Goal: Obtain resource: Download file/media

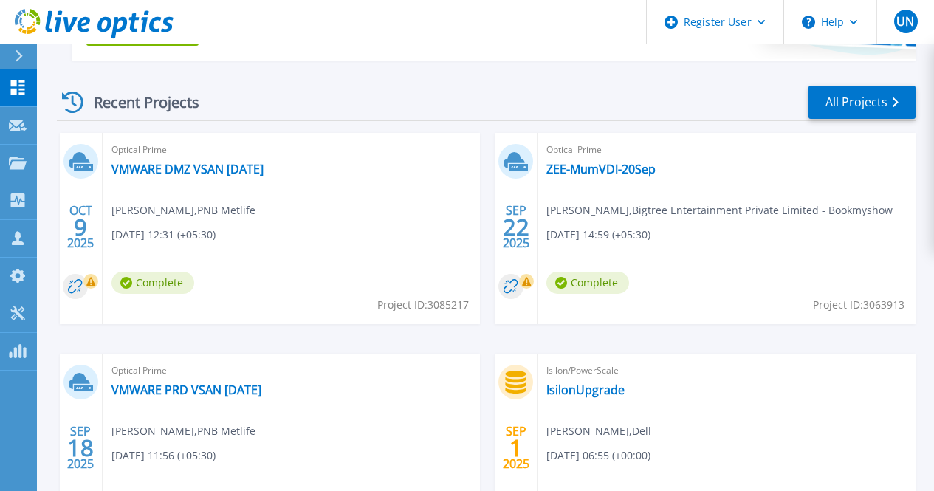
scroll to position [386, 0]
click at [227, 167] on link "VMWARE DMZ VSAN Sep 2025" at bounding box center [187, 168] width 152 height 15
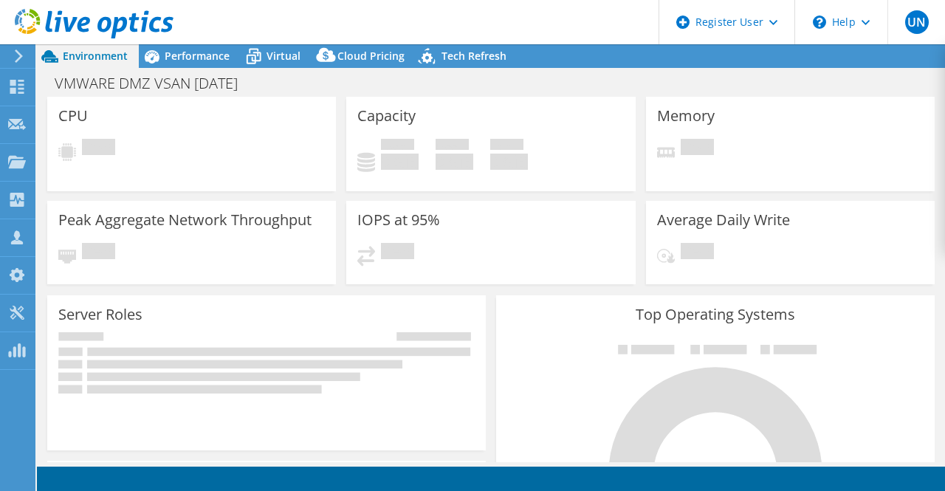
select select "USD"
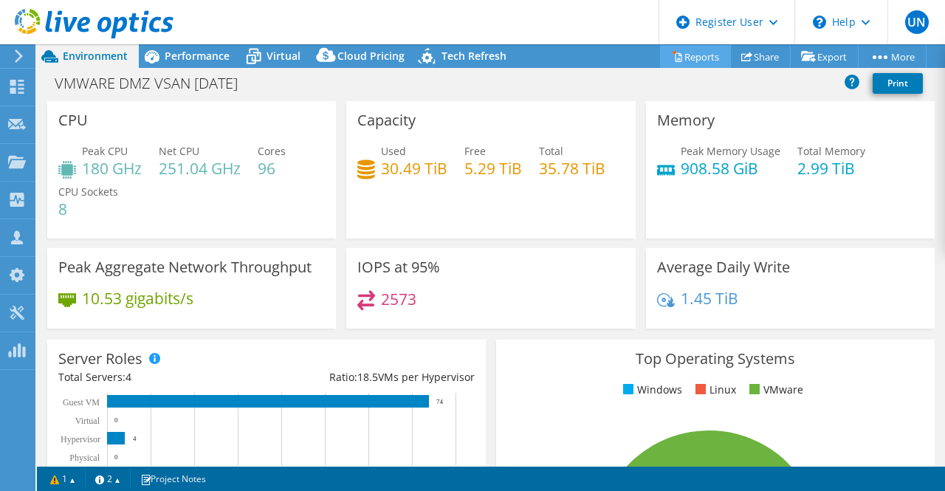
click at [692, 55] on link "Reports" at bounding box center [695, 56] width 71 height 23
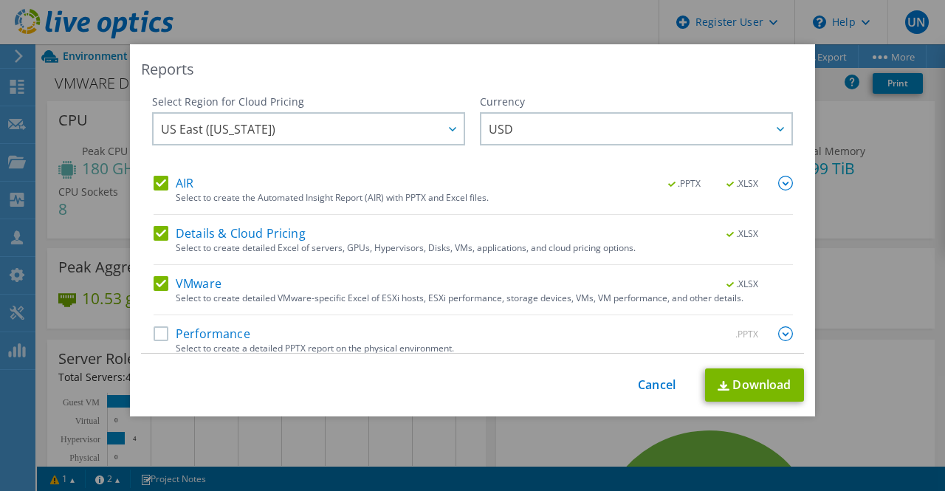
scroll to position [12, 0]
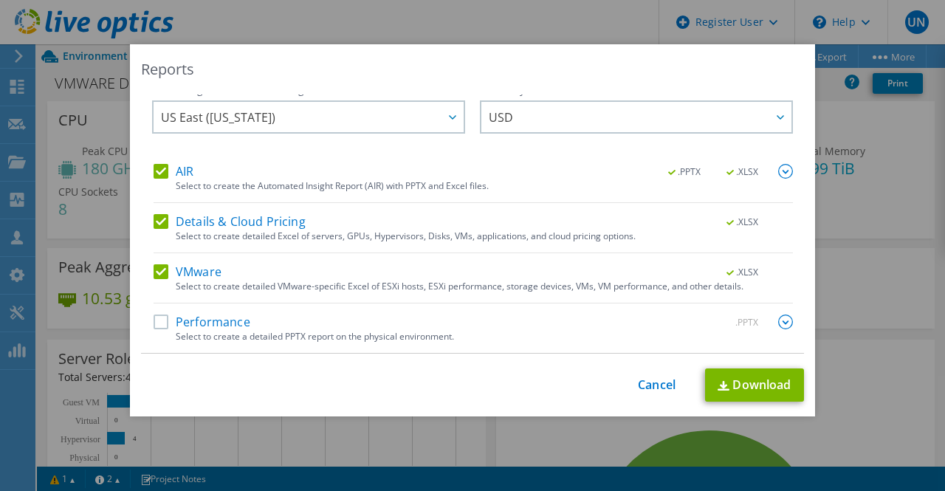
click at [217, 323] on label "Performance" at bounding box center [202, 322] width 97 height 15
click at [0, 0] on input "Performance" at bounding box center [0, 0] width 0 height 0
click at [778, 317] on img at bounding box center [785, 322] width 15 height 15
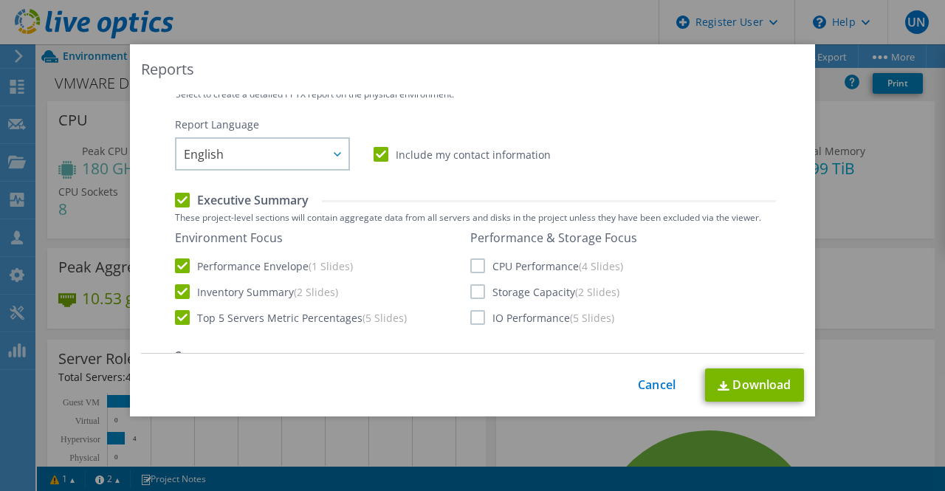
scroll to position [244, 0]
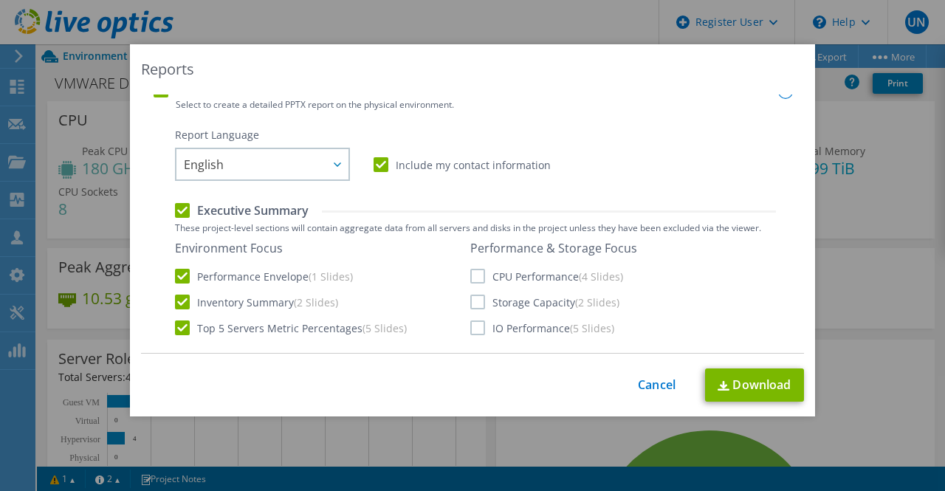
click at [532, 280] on label "CPU Performance (4 Slides)" at bounding box center [546, 276] width 153 height 15
click at [0, 0] on input "CPU Performance (4 Slides)" at bounding box center [0, 0] width 0 height 0
click at [525, 302] on label "Storage Capacity (2 Slides)" at bounding box center [544, 302] width 149 height 15
click at [0, 0] on input "Storage Capacity (2 Slides)" at bounding box center [0, 0] width 0 height 0
click at [748, 378] on link "Download" at bounding box center [754, 384] width 99 height 33
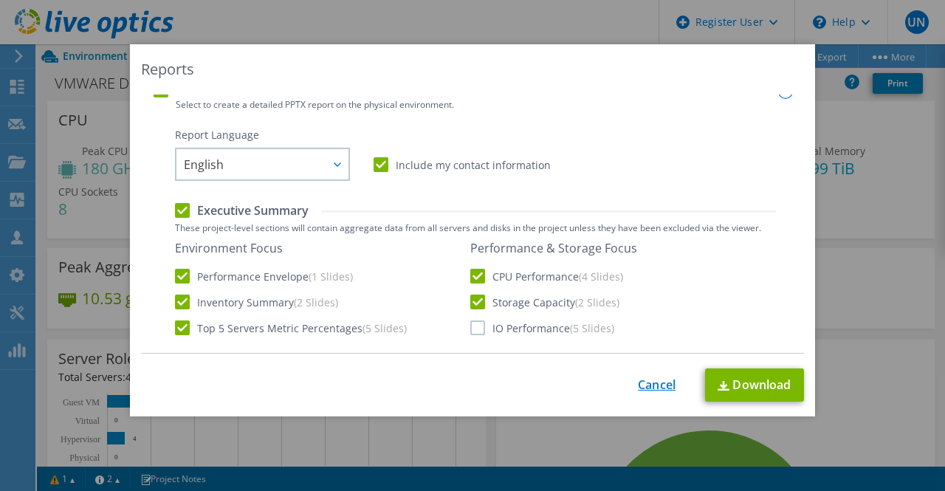
click at [651, 385] on link "Cancel" at bounding box center [657, 385] width 38 height 14
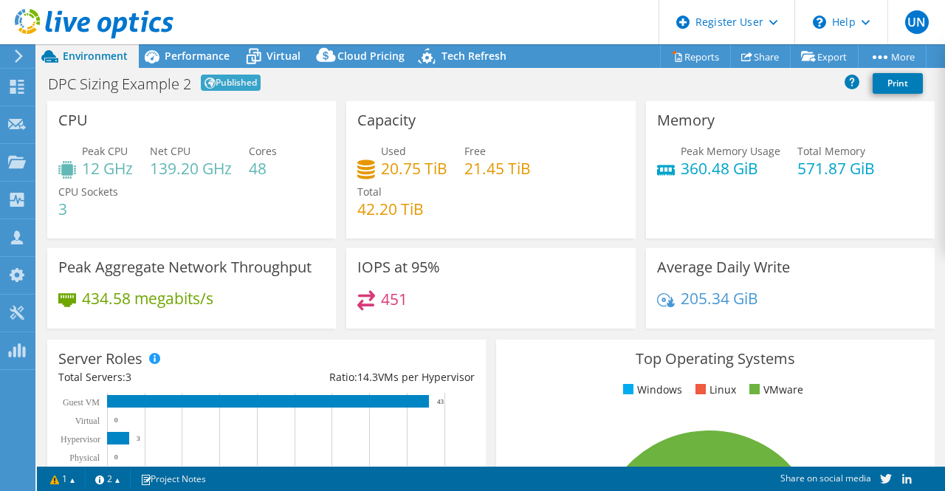
select select "EUFrankfurt"
select select "EUR"
click at [690, 54] on link "Reports" at bounding box center [695, 56] width 71 height 23
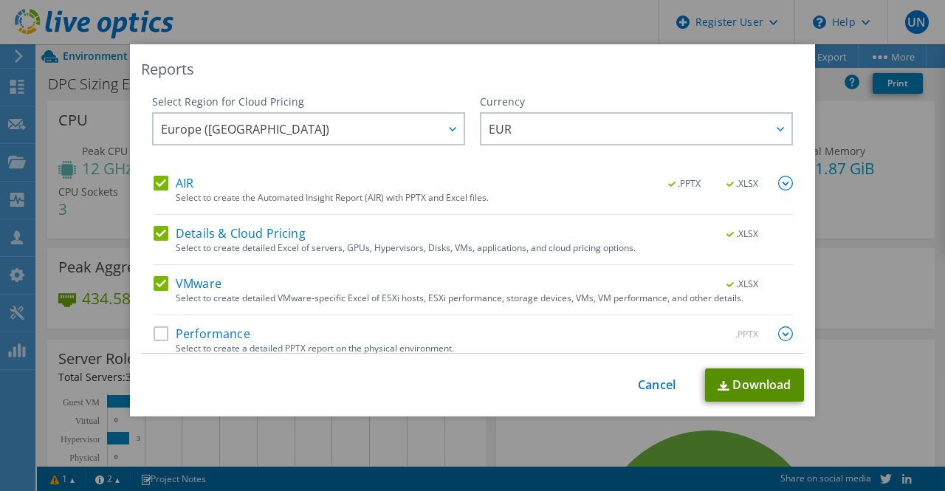
click at [712, 385] on link "Download" at bounding box center [754, 384] width 99 height 33
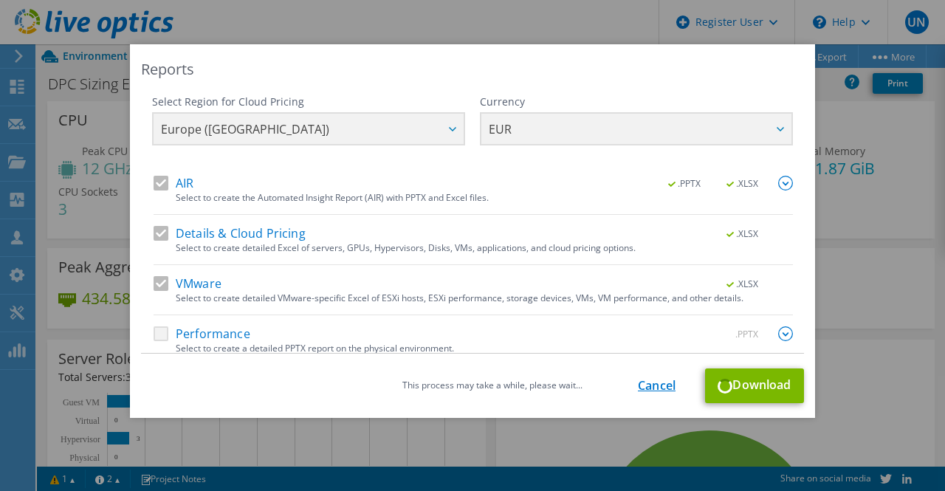
click at [652, 385] on link "Cancel" at bounding box center [657, 386] width 38 height 14
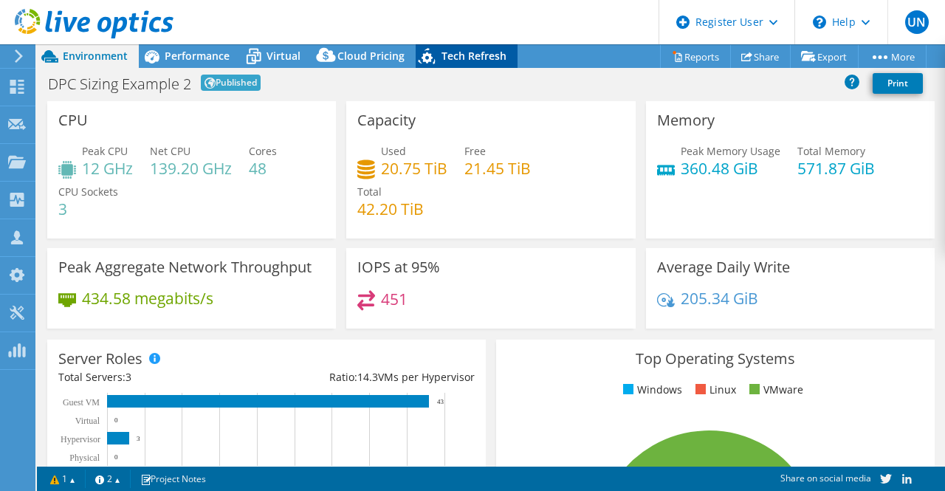
click at [460, 59] on span "Tech Refresh" at bounding box center [474, 56] width 65 height 14
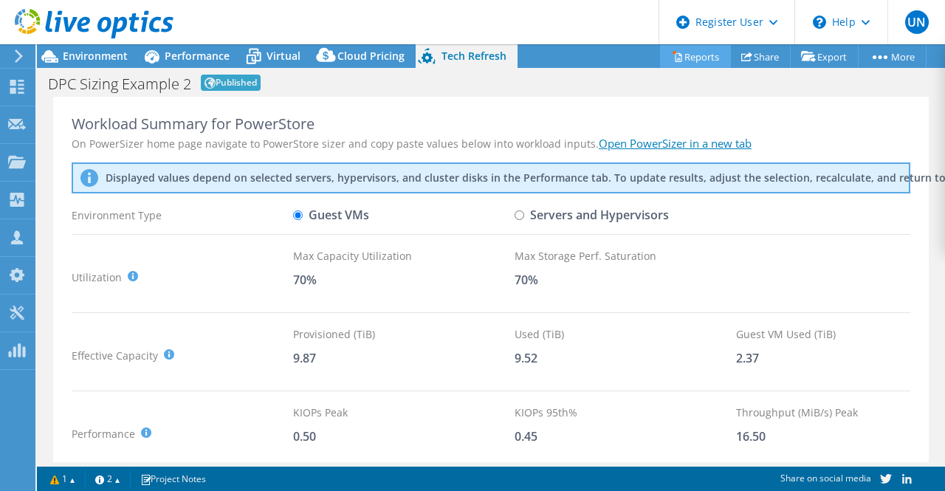
click at [687, 55] on link "Reports" at bounding box center [695, 56] width 71 height 23
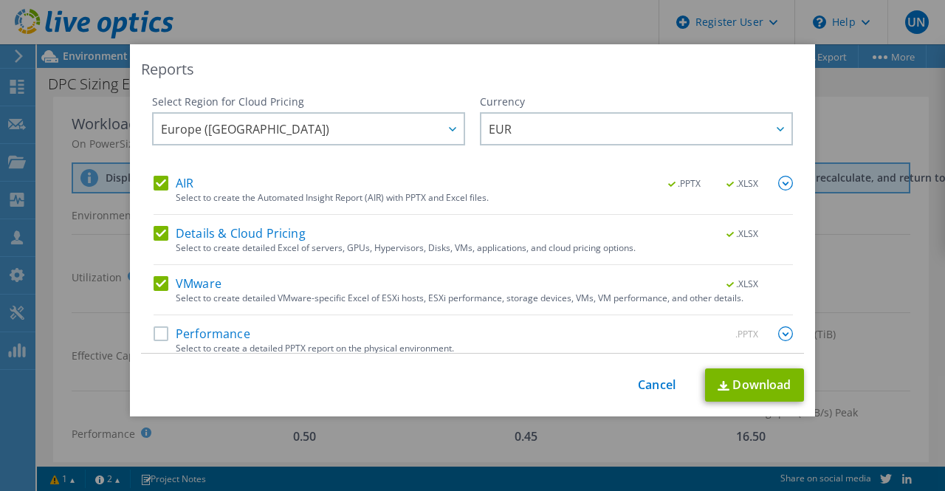
click at [231, 331] on label "Performance" at bounding box center [202, 333] width 97 height 15
click at [0, 0] on input "Performance" at bounding box center [0, 0] width 0 height 0
click at [753, 382] on link "Download" at bounding box center [754, 384] width 99 height 33
